Goal: Task Accomplishment & Management: Manage account settings

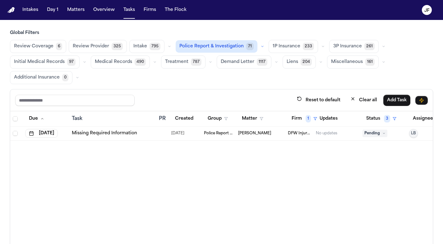
click at [247, 47] on span "71" at bounding box center [249, 46] width 7 height 7
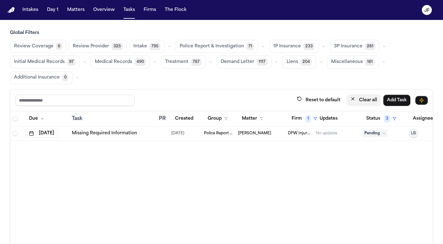
click at [357, 98] on button "Clear all" at bounding box center [364, 100] width 34 height 12
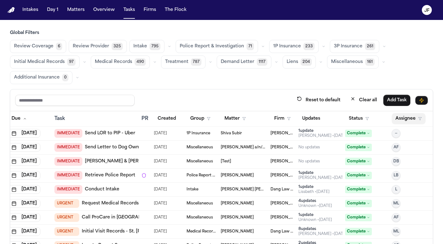
scroll to position [0, 27]
click at [399, 120] on button "Assignee" at bounding box center [409, 118] width 34 height 11
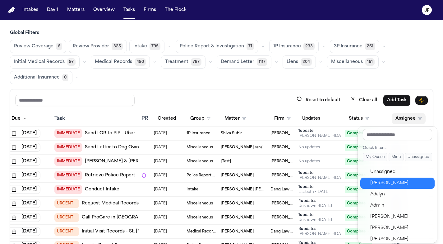
click at [383, 180] on div "[PERSON_NAME]" at bounding box center [401, 182] width 61 height 7
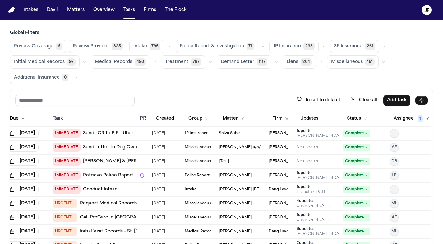
scroll to position [0, 24]
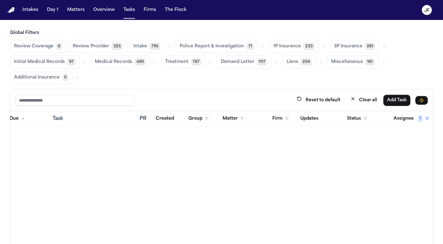
click at [283, 96] on div "Reset to default Clear all Add Task" at bounding box center [221, 100] width 413 height 12
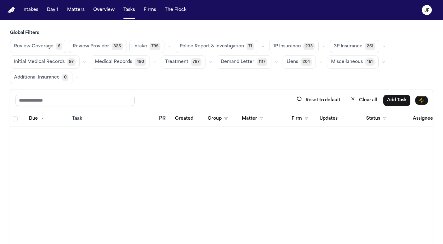
scroll to position [0, 0]
click at [361, 104] on button "Clear all" at bounding box center [364, 100] width 34 height 12
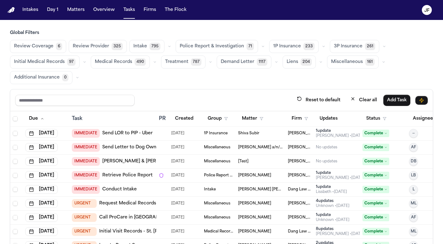
click at [293, 46] on span "1P Insurance" at bounding box center [288, 46] width 28 height 6
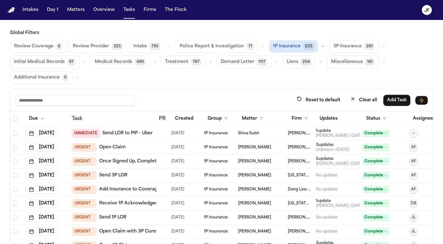
click at [293, 46] on span "1P Insurance" at bounding box center [287, 46] width 28 height 6
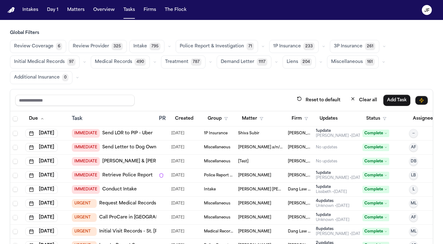
click at [72, 12] on button "Matters" at bounding box center [76, 9] width 22 height 11
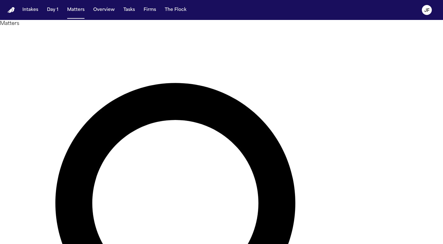
type input "*"
type input "*********"
drag, startPoint x: 169, startPoint y: 45, endPoint x: 91, endPoint y: 79, distance: 84.7
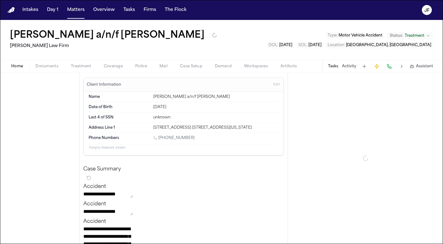
type textarea "*"
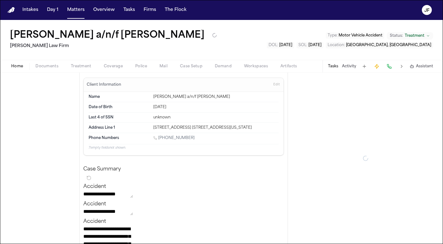
type textarea "*"
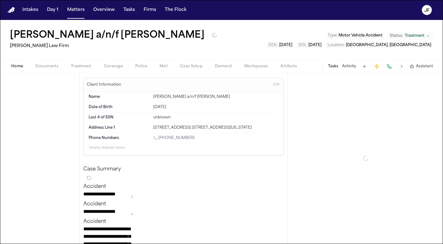
type textarea "*"
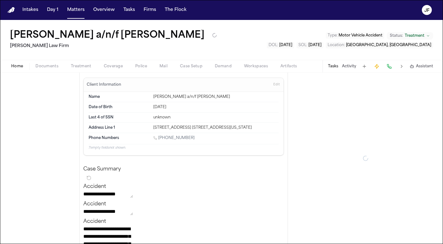
type textarea "*"
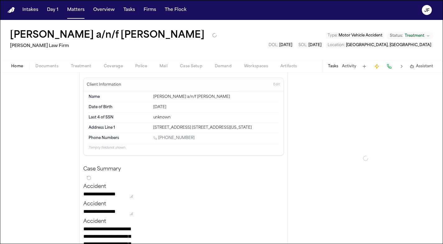
type textarea "*"
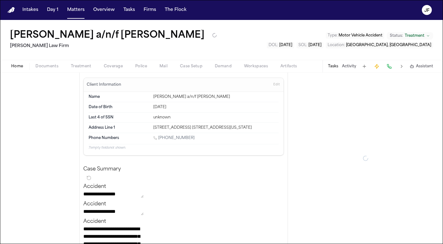
type textarea "*"
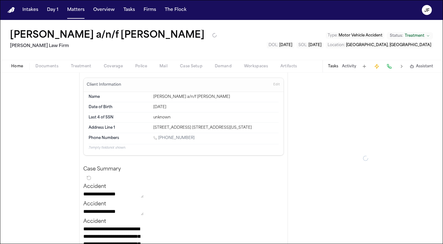
type textarea "*"
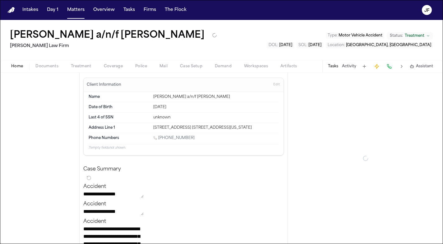
type textarea "*"
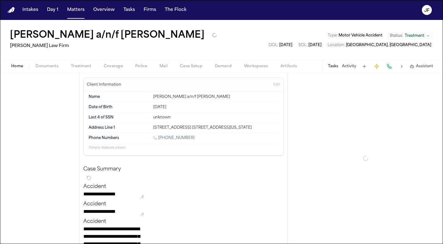
type textarea "*"
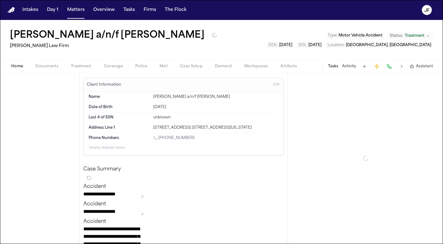
type textarea "*"
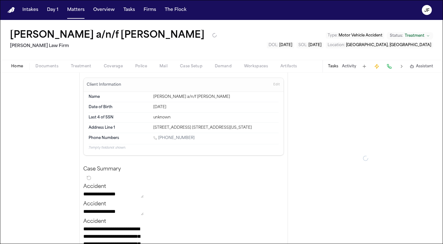
type textarea "*"
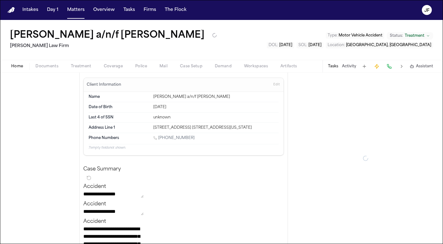
type textarea "*"
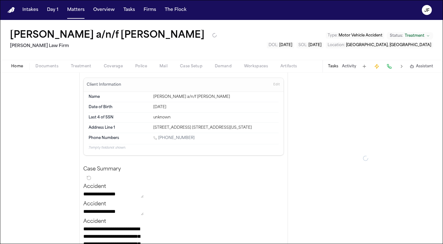
type textarea "*"
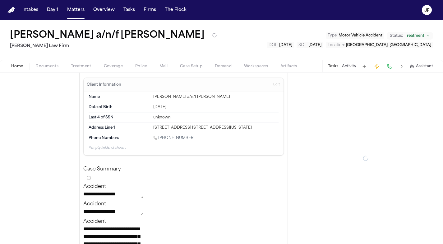
type textarea "*"
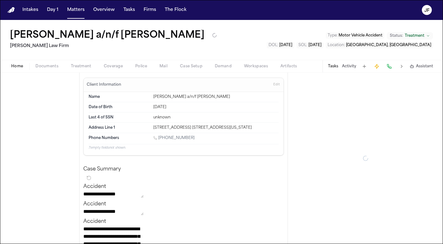
type textarea "*"
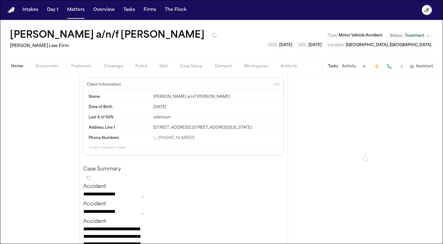
type textarea "*"
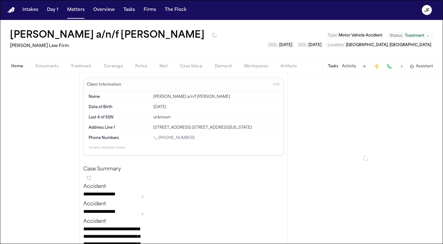
type textarea "*"
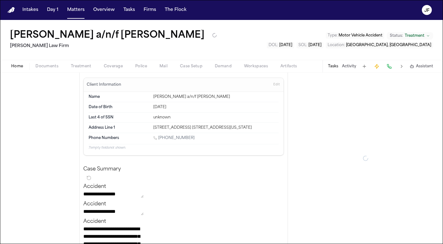
type textarea "*"
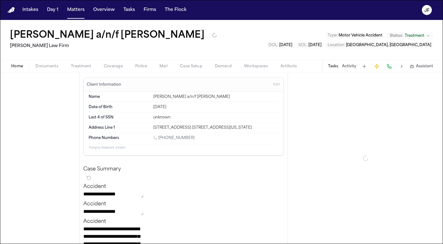
type textarea "*"
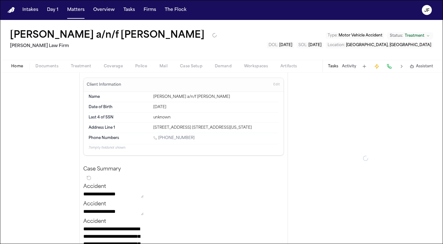
type textarea "*"
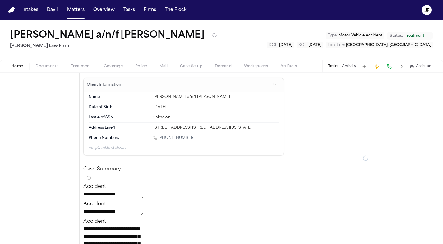
type textarea "*"
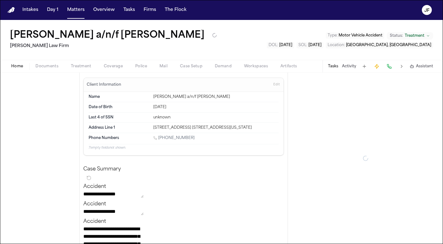
type textarea "*"
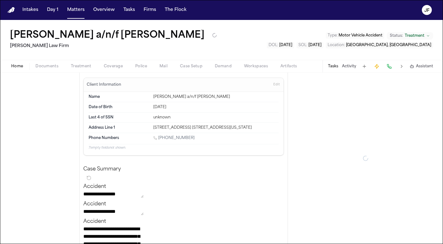
type textarea "*"
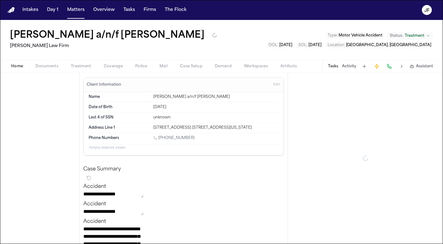
type textarea "*"
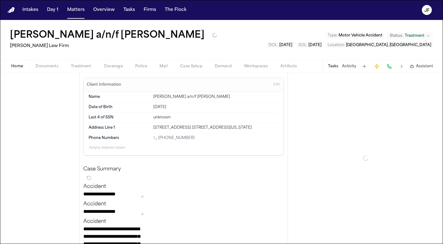
type textarea "*"
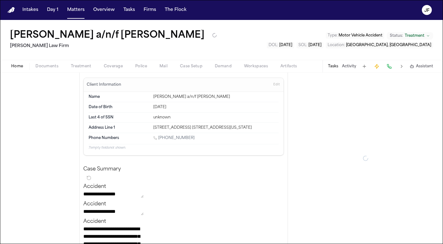
type textarea "*"
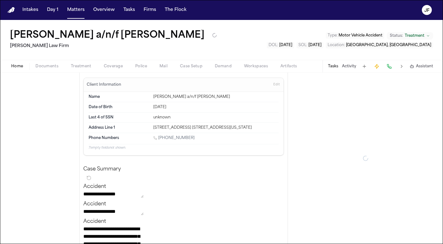
type textarea "*"
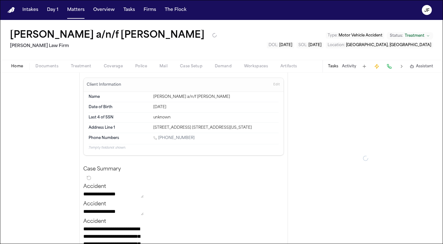
type textarea "*"
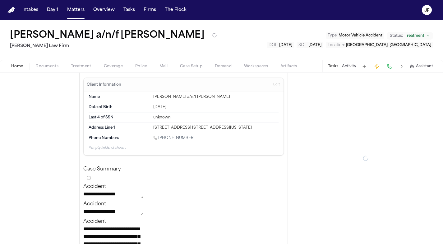
type textarea "*"
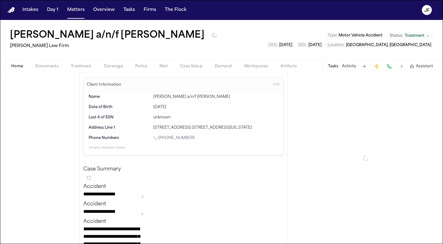
type textarea "*"
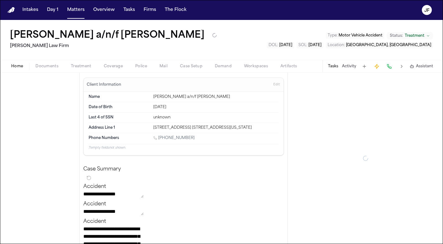
type textarea "*"
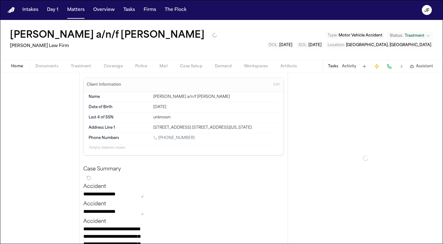
type textarea "*"
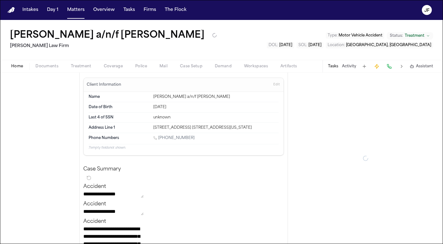
type textarea "*"
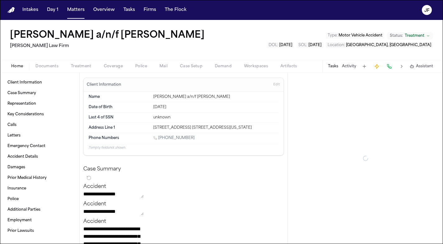
type textarea "*"
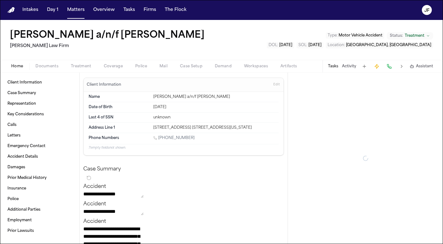
type textarea "*"
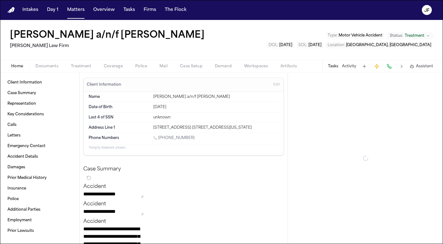
type textarea "*"
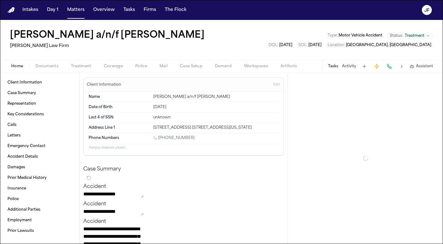
type textarea "*"
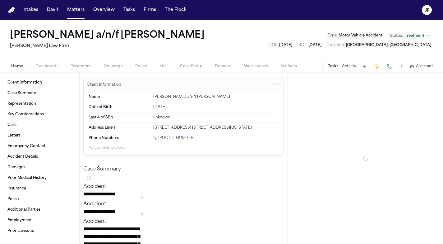
type textarea "*"
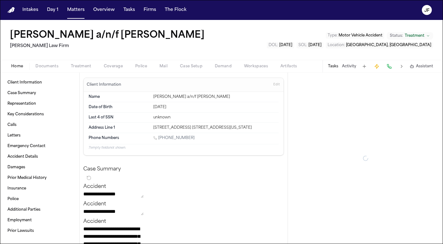
type textarea "*"
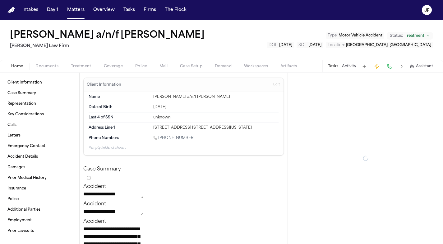
type textarea "*"
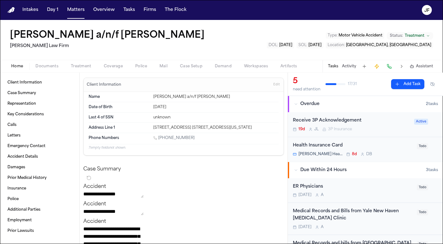
click at [344, 118] on div "Receive 3P Acknowledgement" at bounding box center [352, 120] width 118 height 7
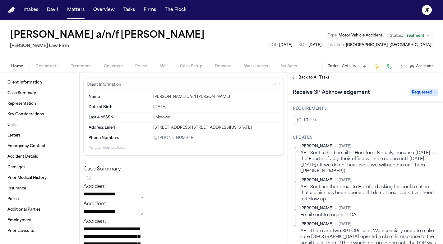
scroll to position [73, 0]
click at [112, 66] on span "Coverage" at bounding box center [113, 66] width 19 height 5
